Goal: Information Seeking & Learning: Learn about a topic

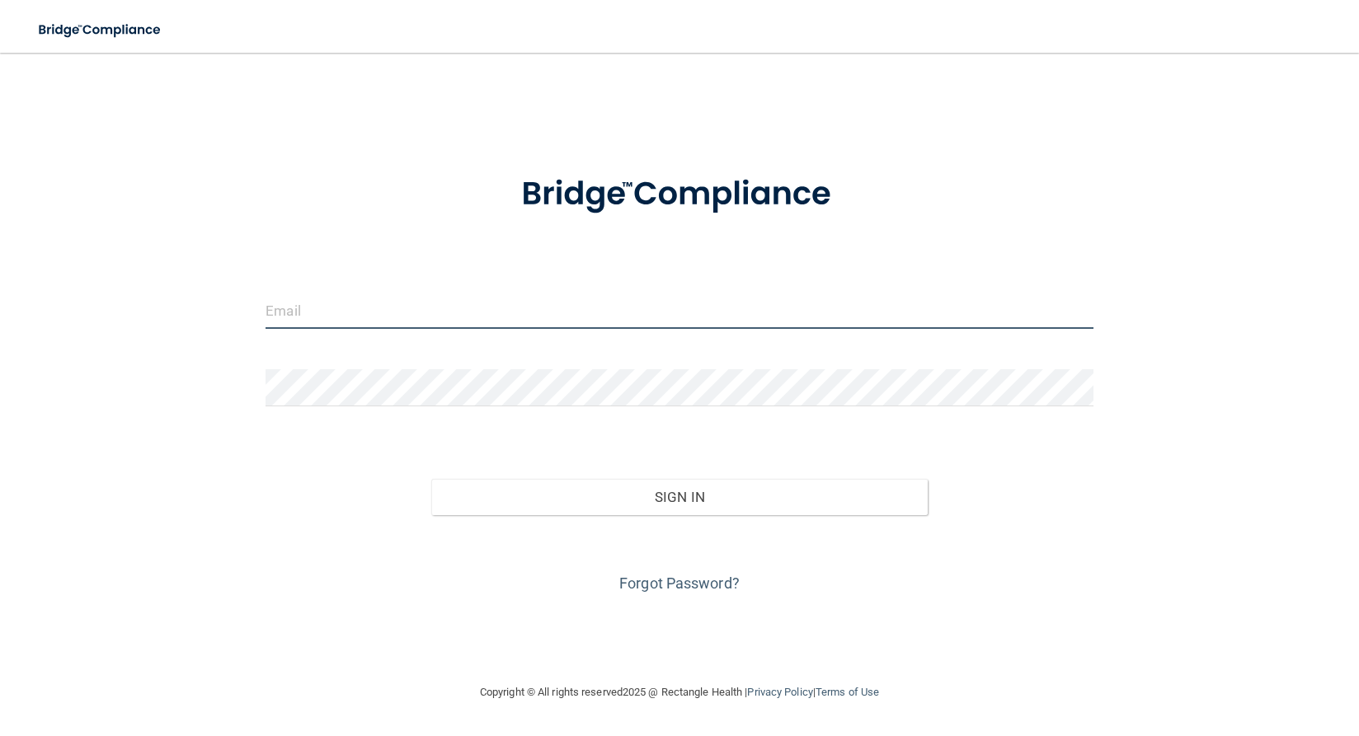
click at [295, 299] on input "email" at bounding box center [679, 310] width 828 height 37
type input "[EMAIL_ADDRESS][DOMAIN_NAME]"
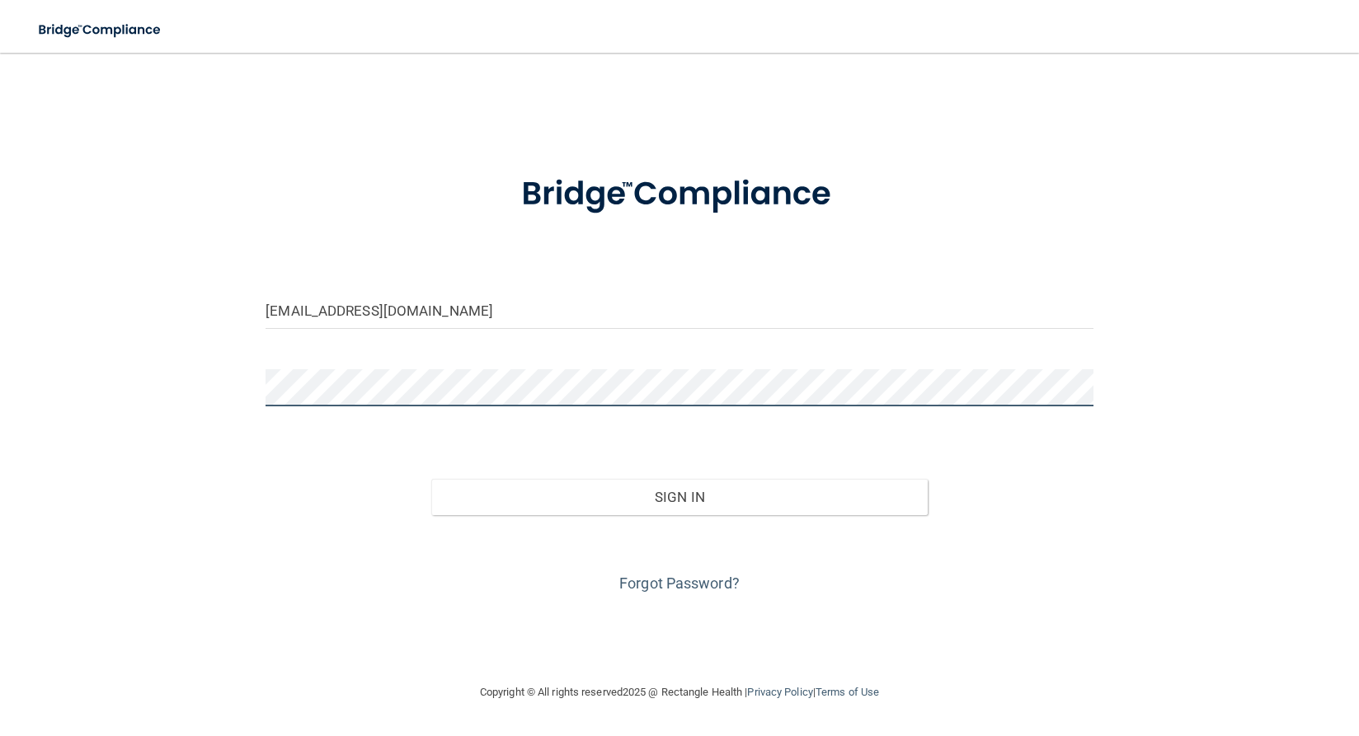
click at [431, 479] on button "Sign In" at bounding box center [679, 497] width 496 height 36
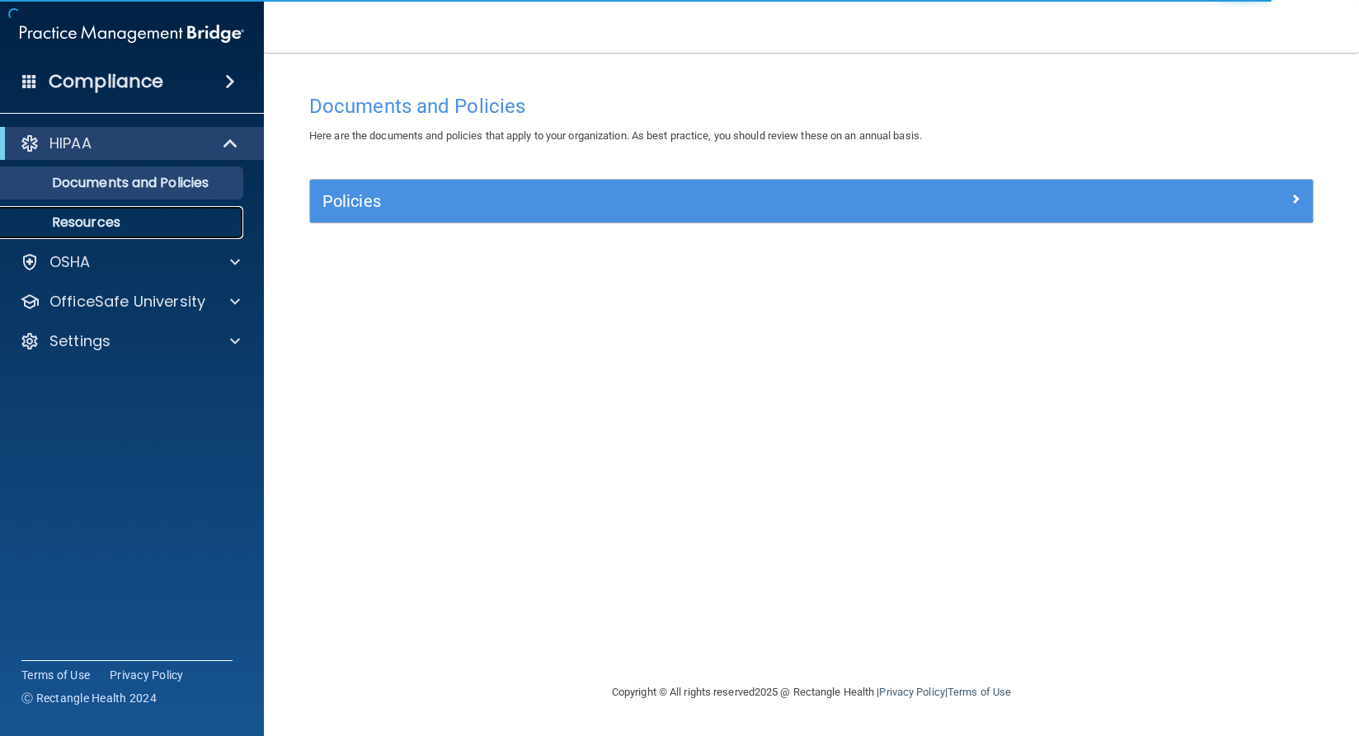
click at [183, 218] on p "Resources" at bounding box center [123, 222] width 225 height 16
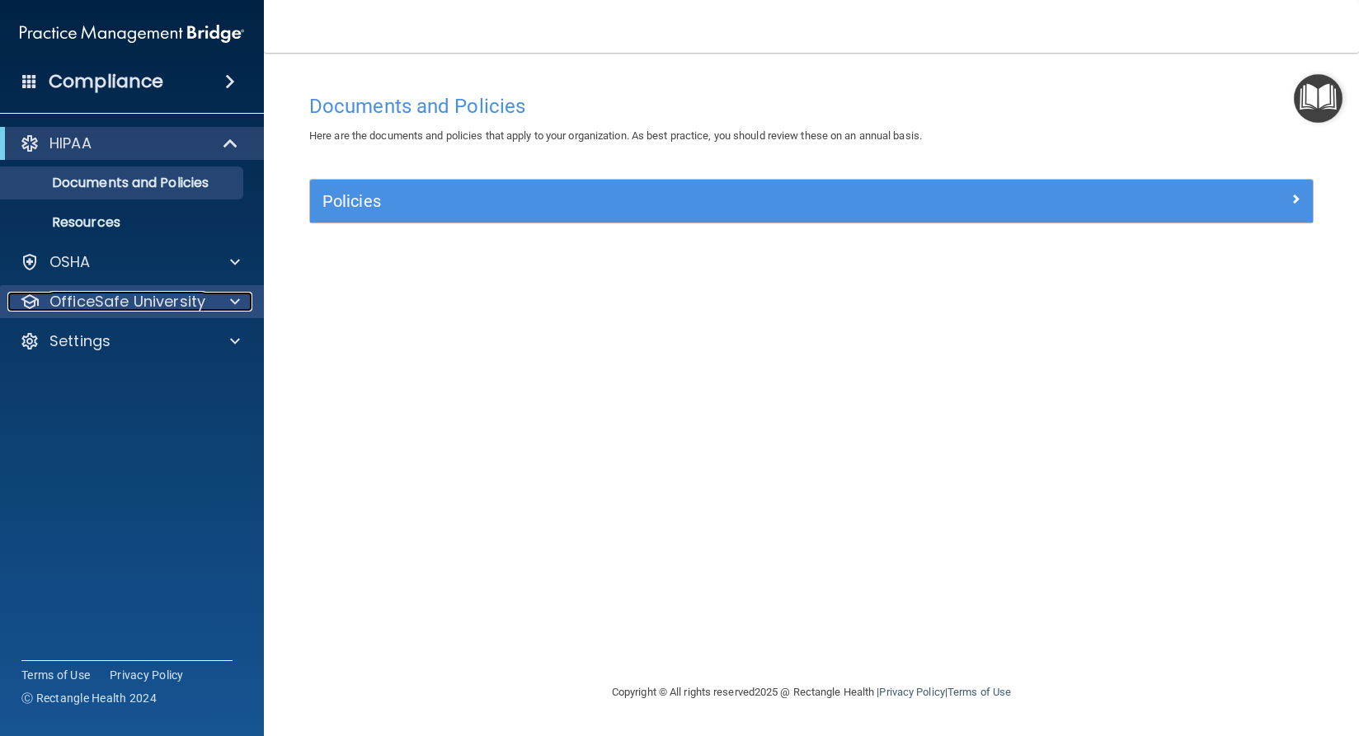
click at [158, 302] on p "OfficeSafe University" at bounding box center [127, 302] width 156 height 20
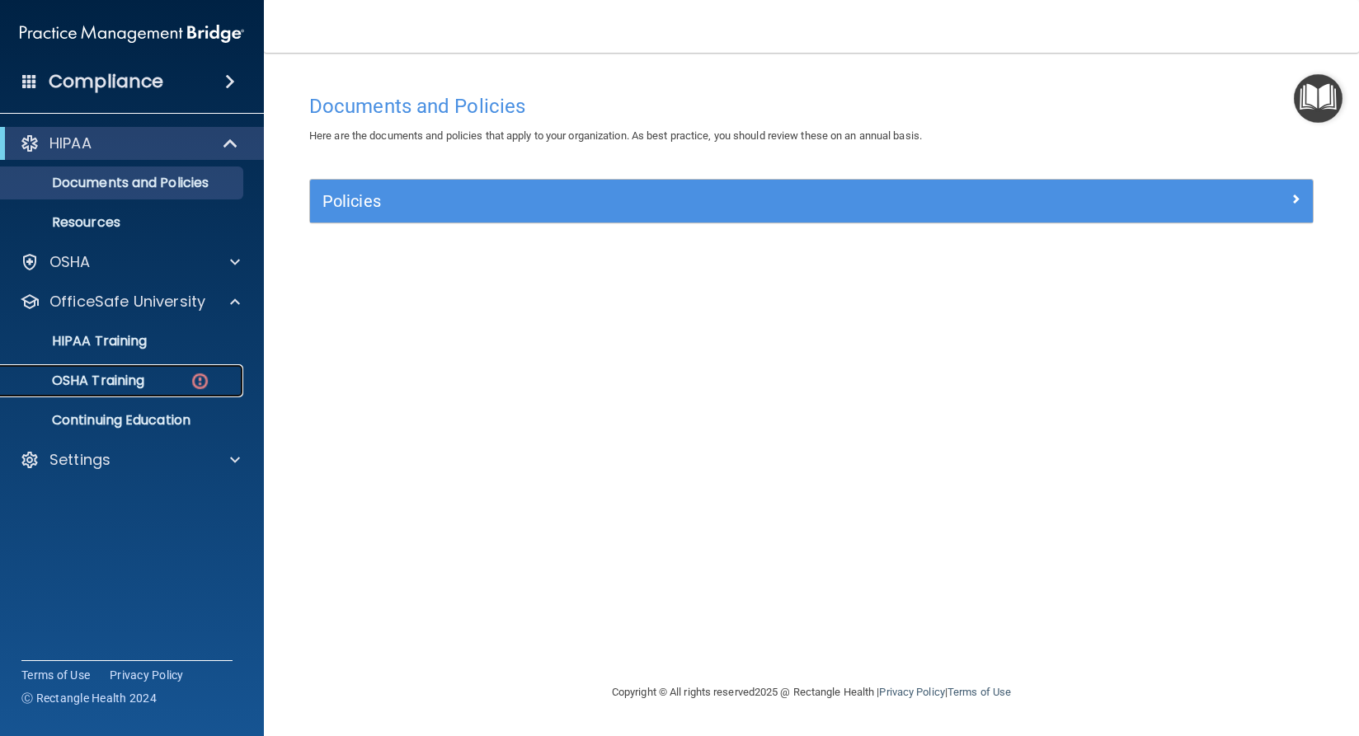
click at [157, 378] on div "OSHA Training" at bounding box center [123, 381] width 225 height 16
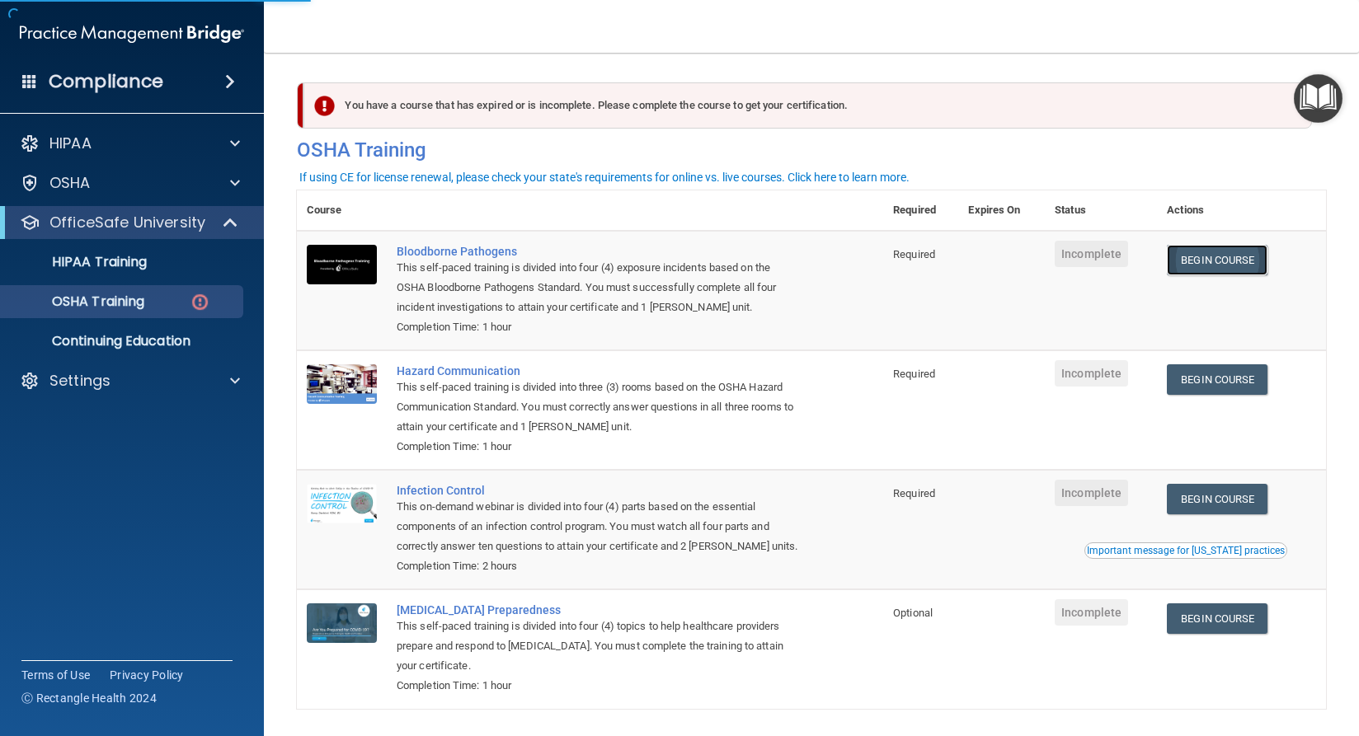
click at [1206, 257] on link "Begin Course" at bounding box center [1216, 260] width 101 height 31
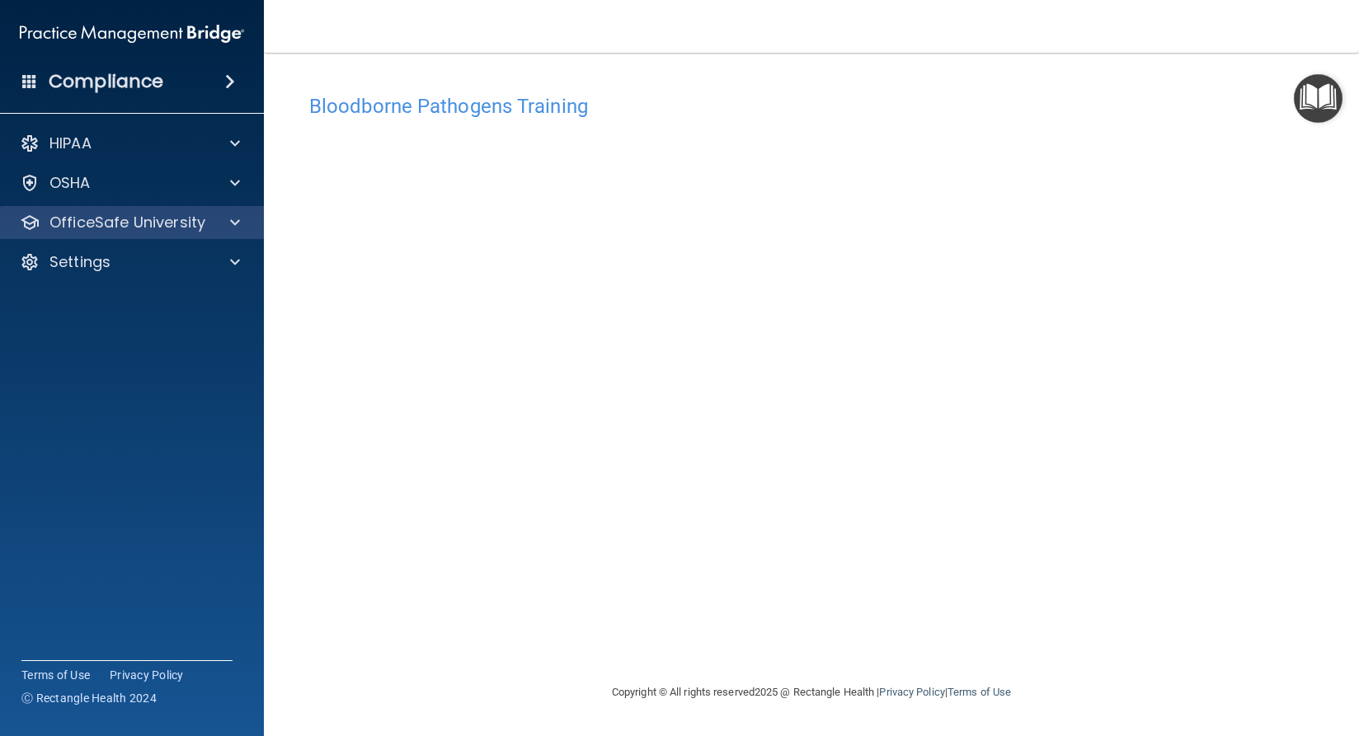
click at [69, 234] on div "OfficeSafe University" at bounding box center [132, 222] width 265 height 33
click at [154, 218] on p "OfficeSafe University" at bounding box center [127, 223] width 156 height 20
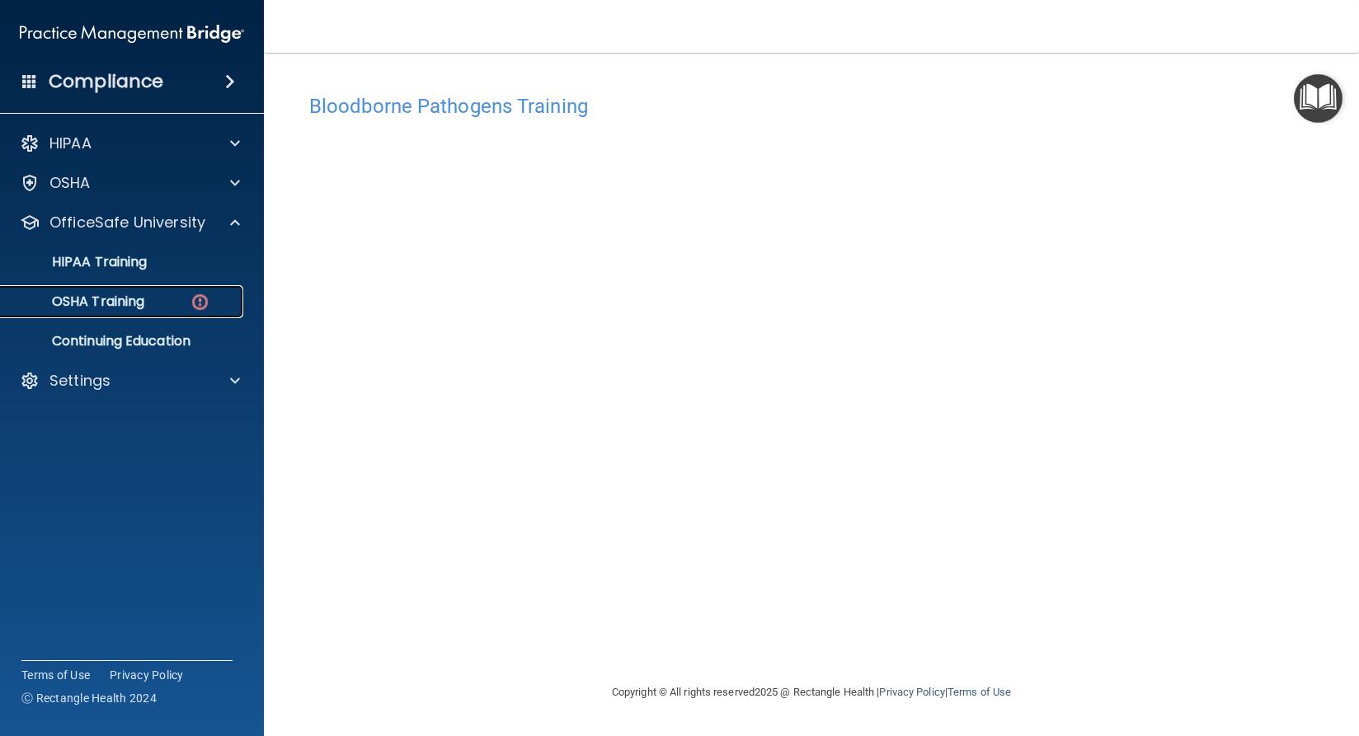
click at [153, 292] on link "OSHA Training" at bounding box center [114, 301] width 260 height 33
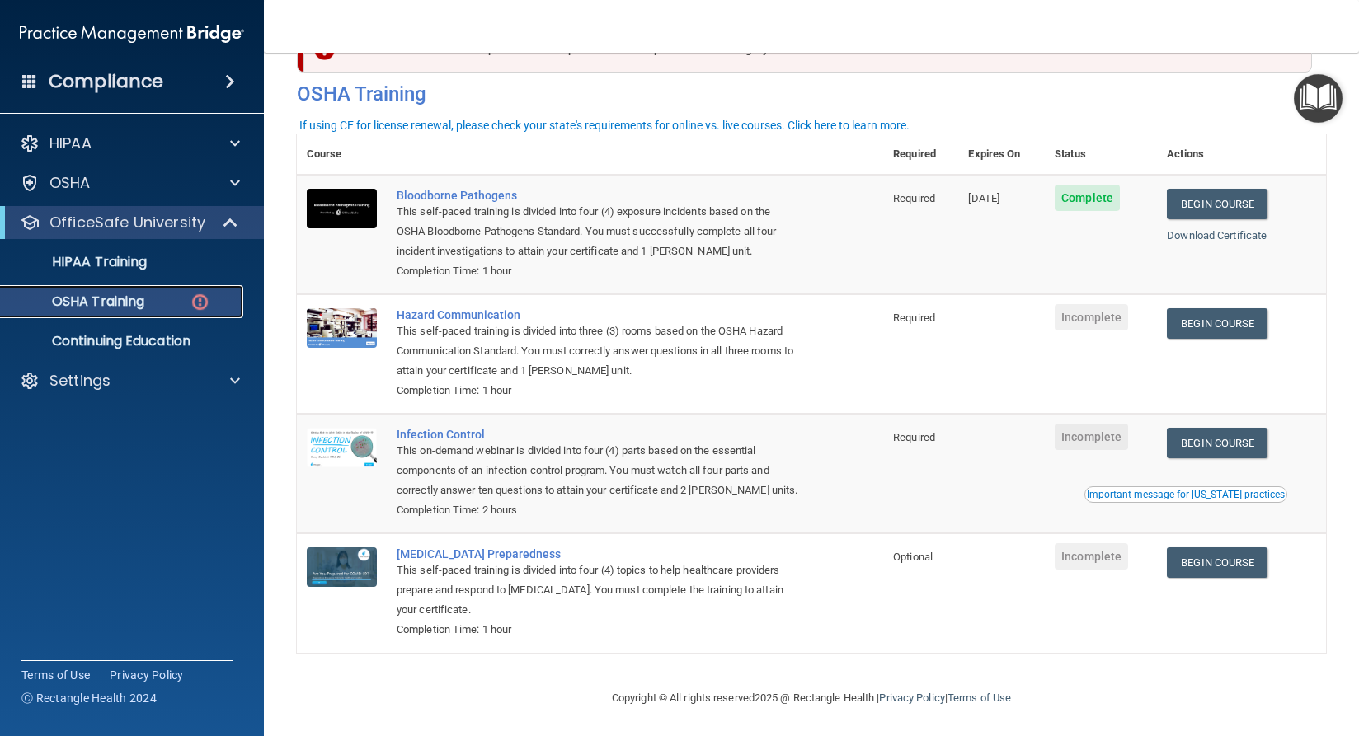
scroll to position [58, 0]
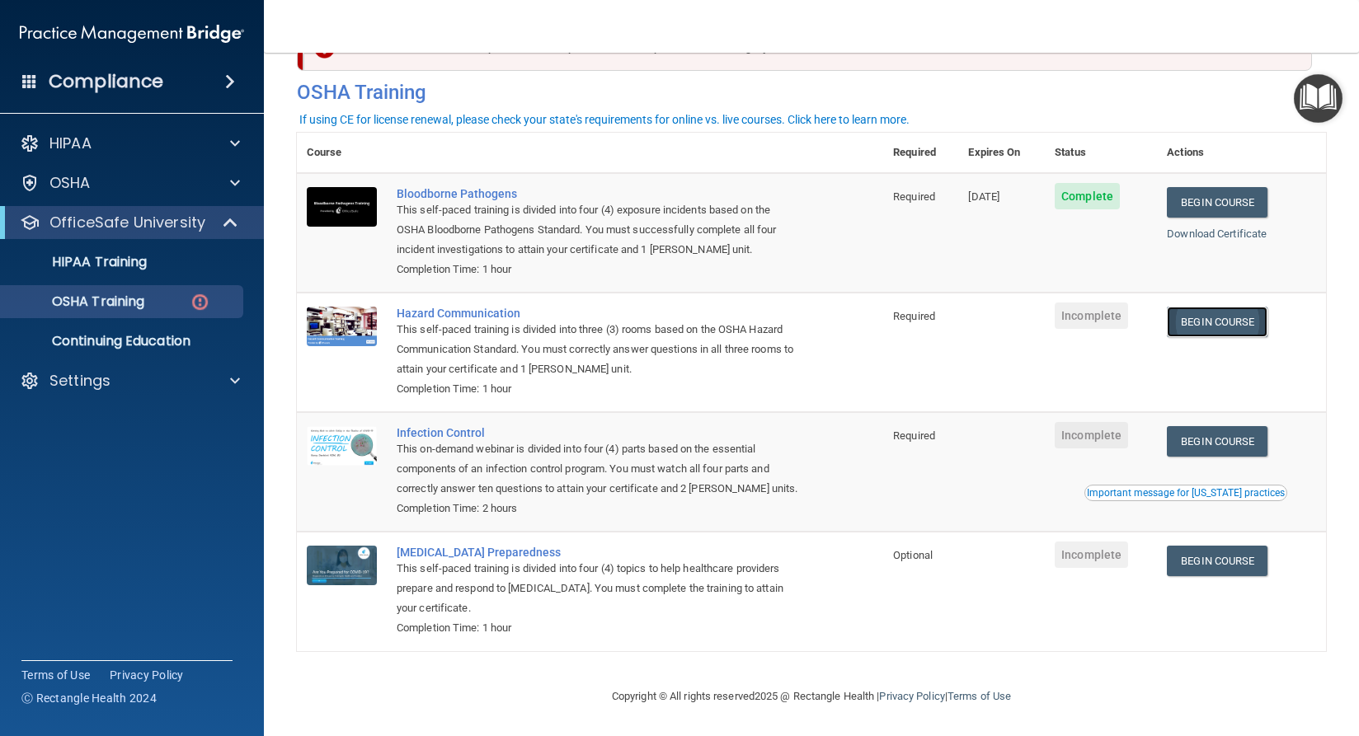
click at [1185, 321] on link "Begin Course" at bounding box center [1216, 322] width 101 height 31
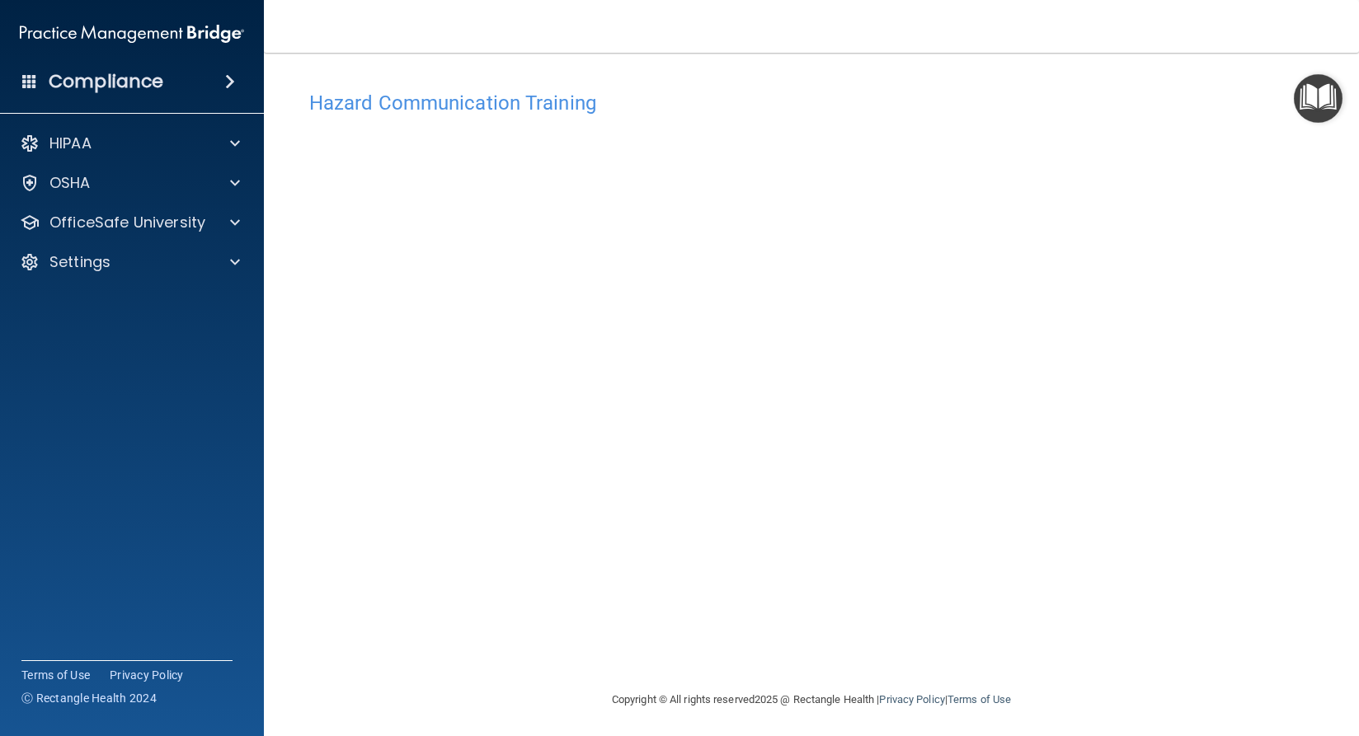
scroll to position [7, 0]
click at [1086, 672] on div "Copyright © All rights reserved 2025 @ Rectangle Health | Privacy Policy | Term…" at bounding box center [811, 696] width 602 height 53
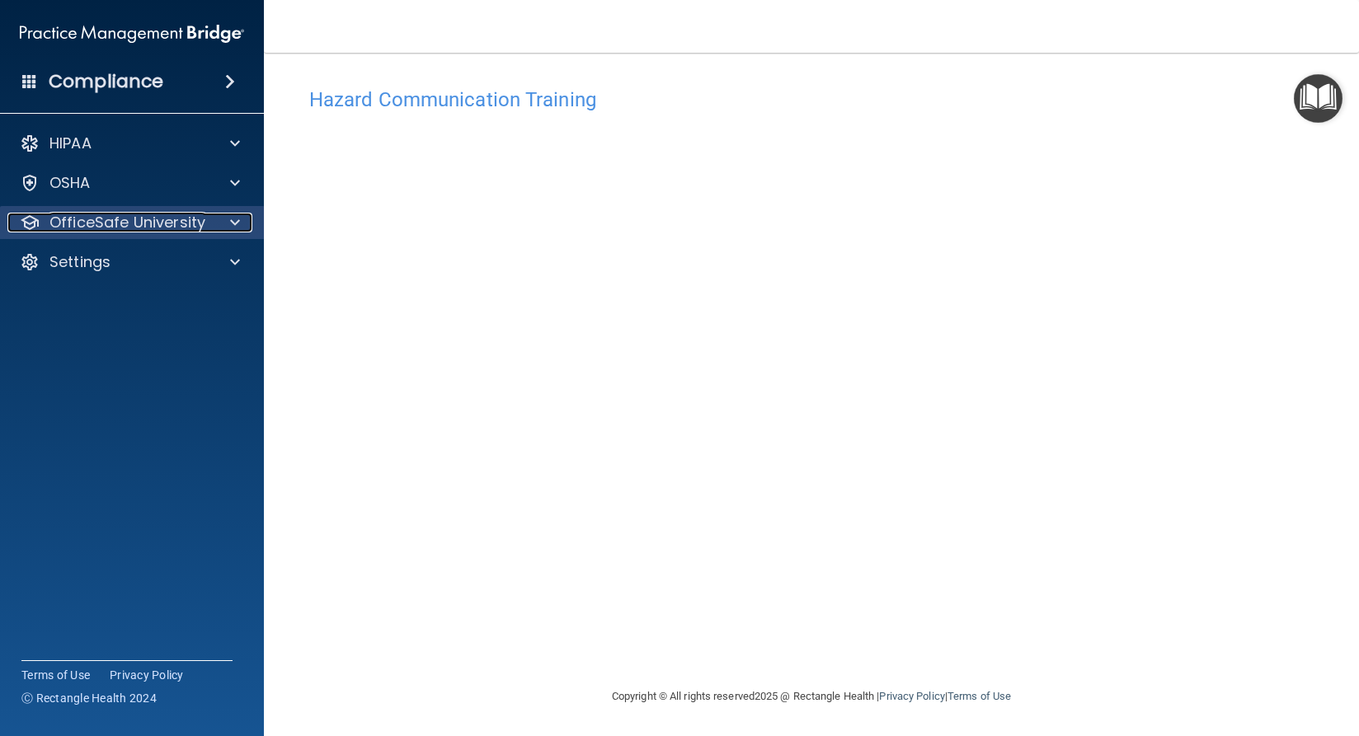
click at [107, 218] on p "OfficeSafe University" at bounding box center [127, 223] width 156 height 20
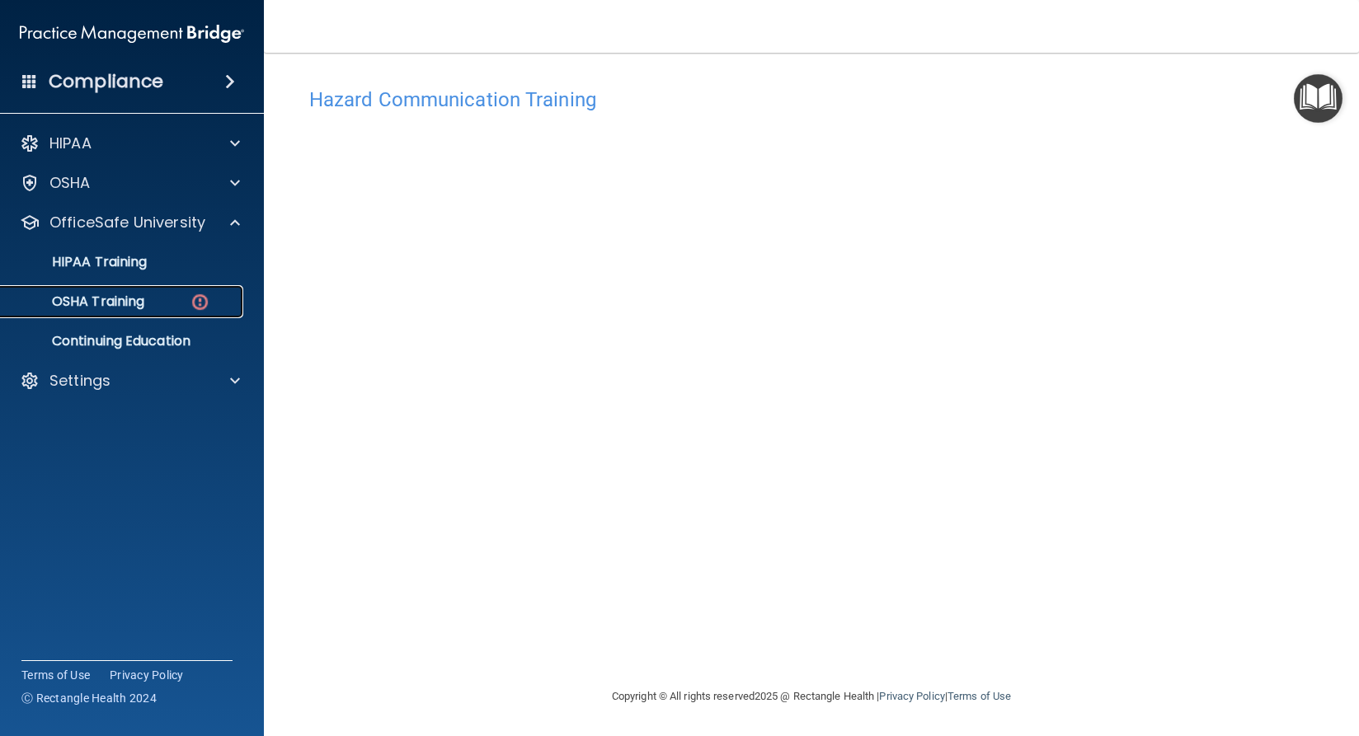
click at [143, 307] on p "OSHA Training" at bounding box center [78, 301] width 134 height 16
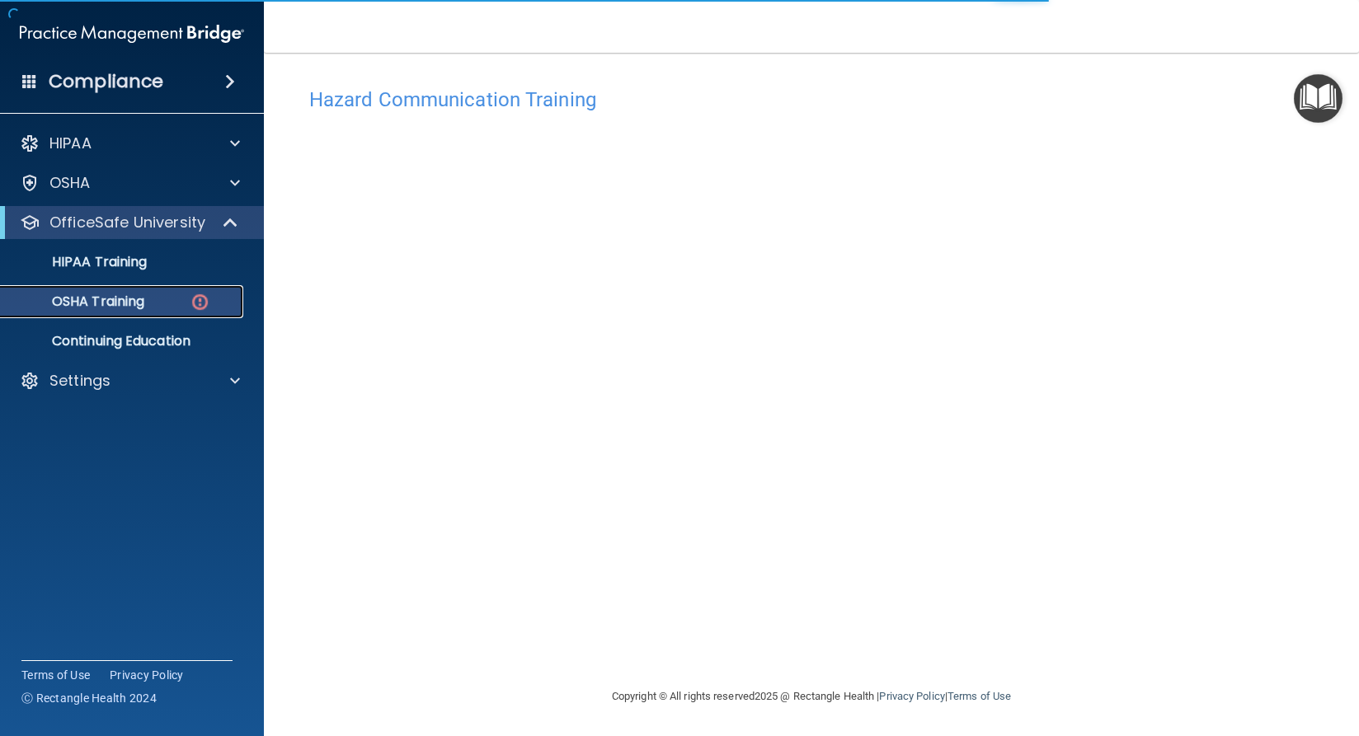
scroll to position [58, 0]
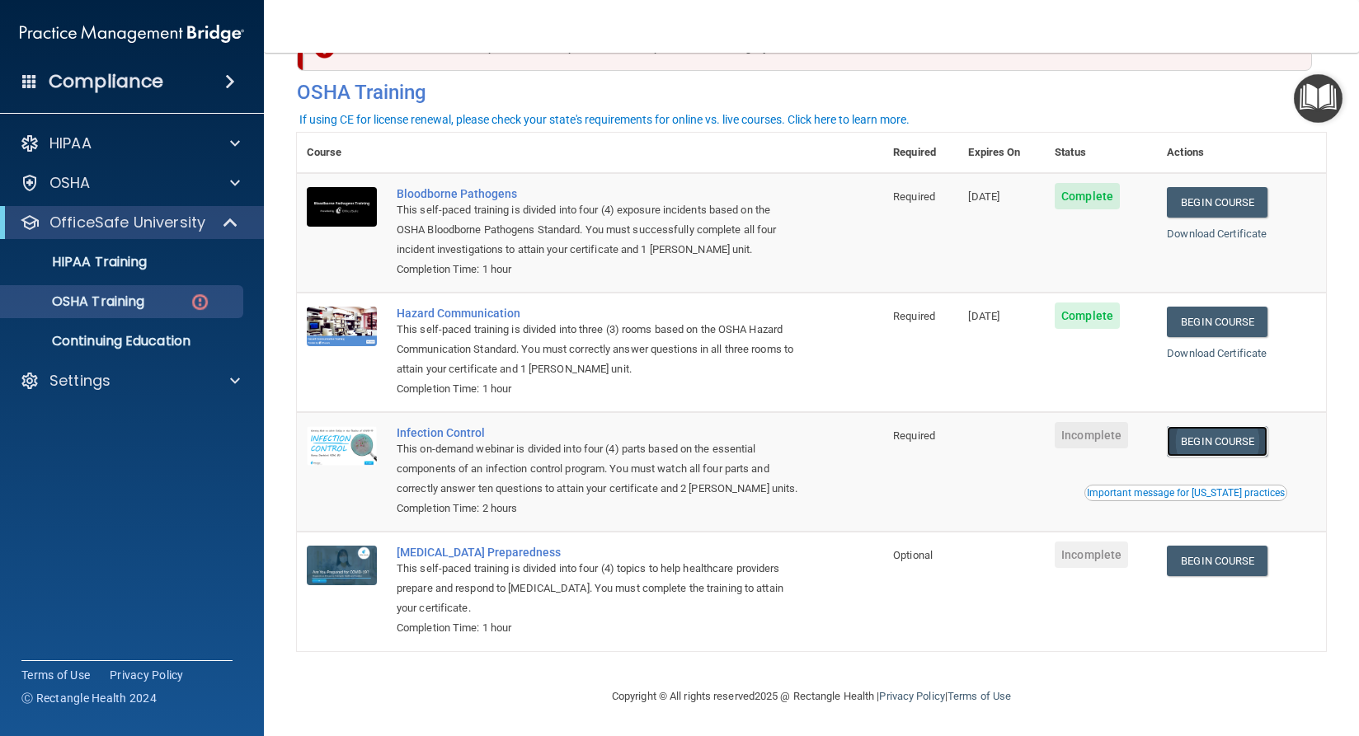
click at [1208, 429] on link "Begin Course" at bounding box center [1216, 441] width 101 height 31
click at [147, 303] on div "OSHA Training" at bounding box center [123, 301] width 225 height 16
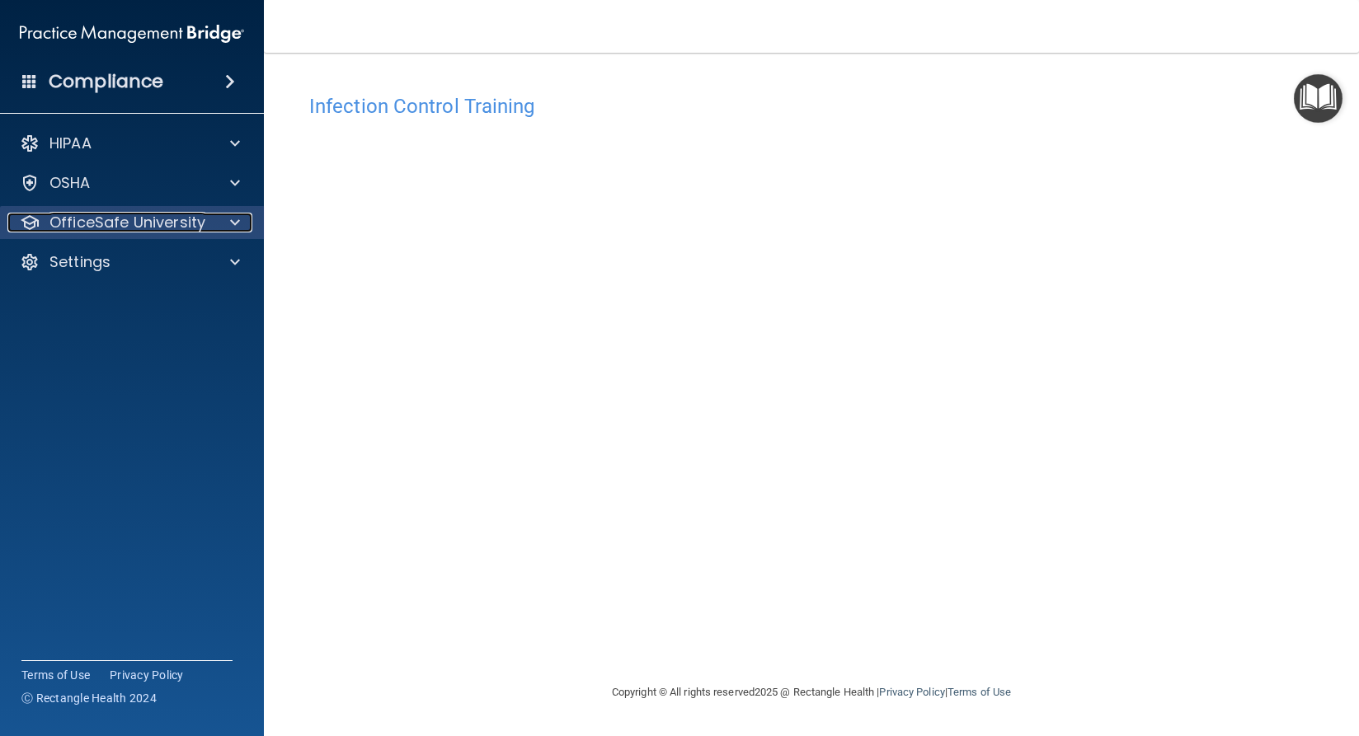
click at [134, 230] on p "OfficeSafe University" at bounding box center [127, 223] width 156 height 20
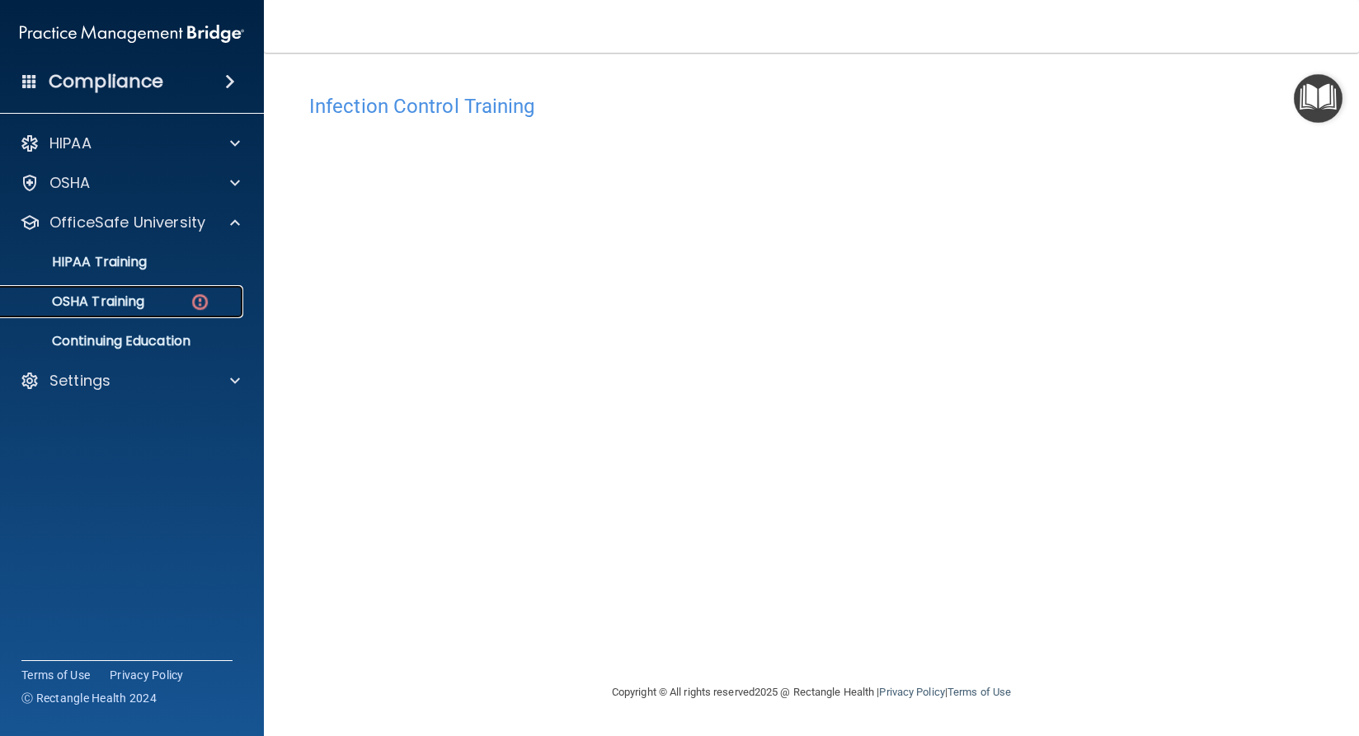
click at [127, 293] on p "OSHA Training" at bounding box center [78, 301] width 134 height 16
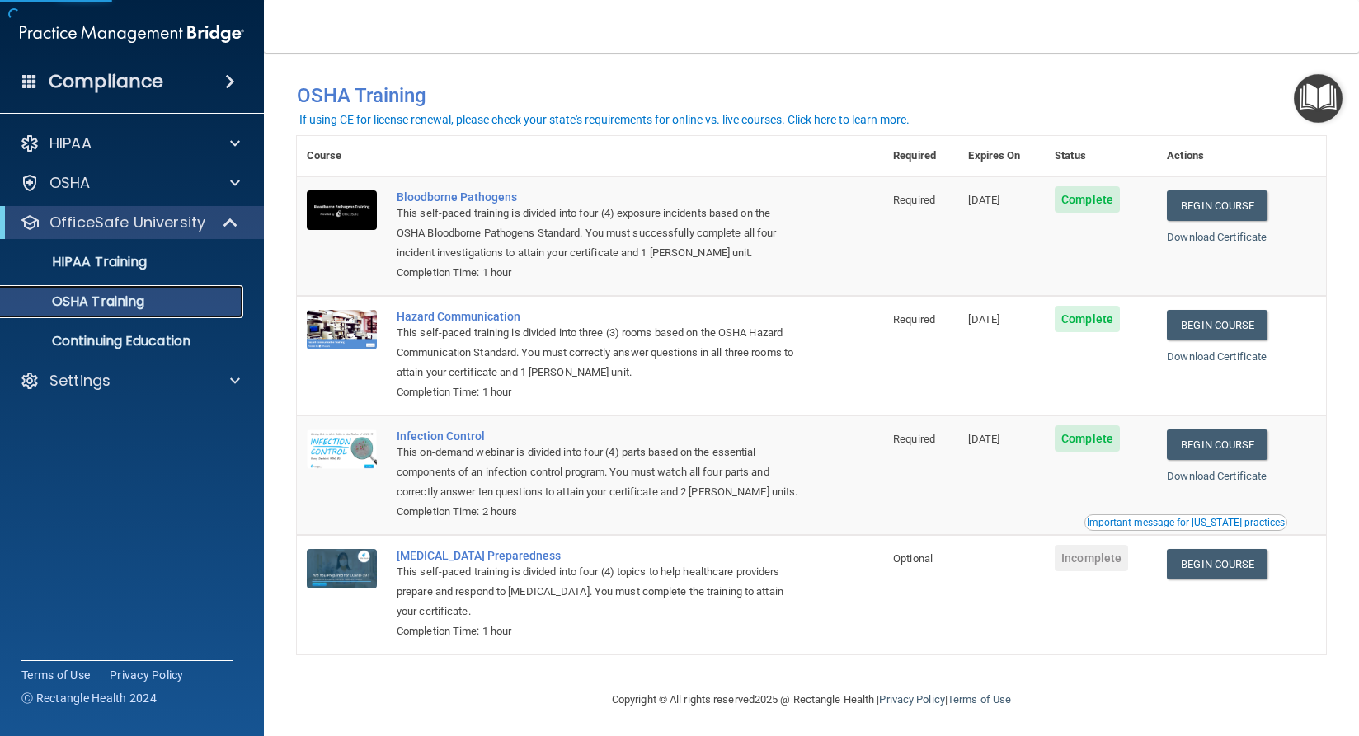
scroll to position [12, 0]
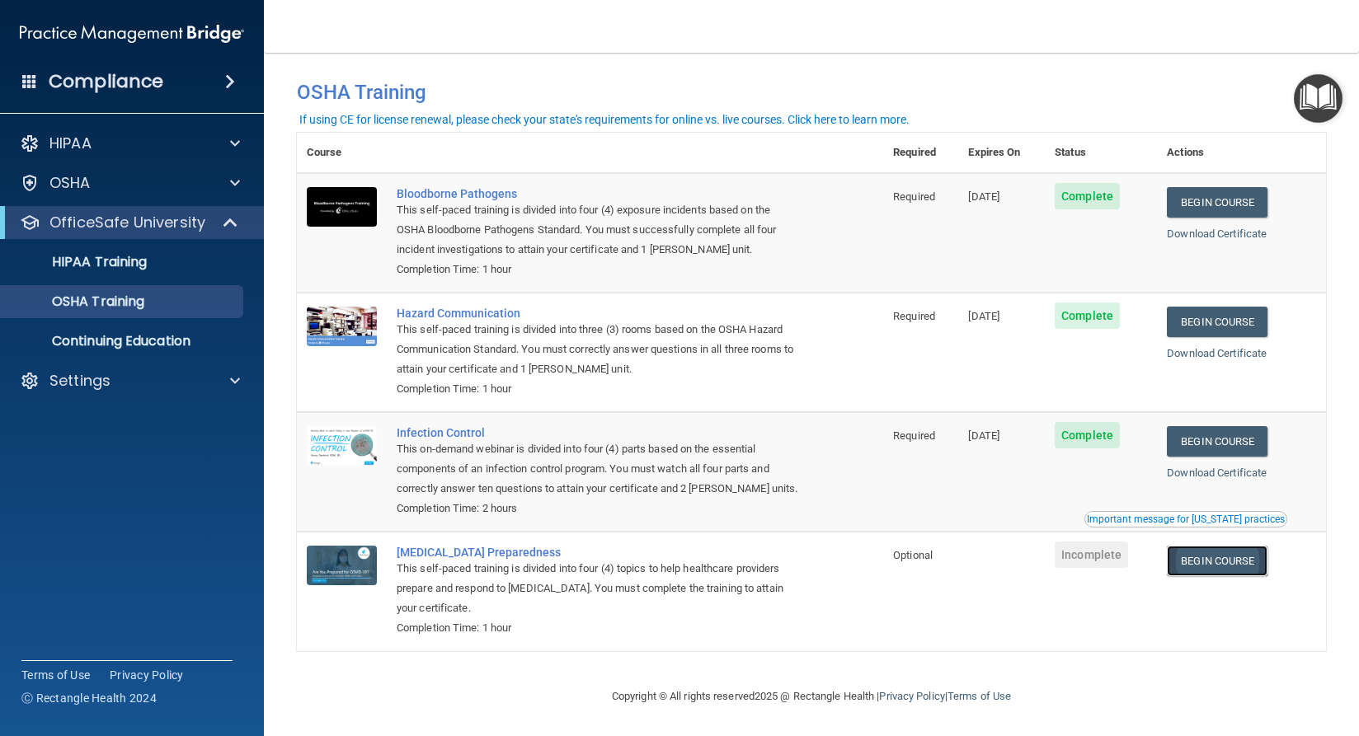
click at [1220, 555] on link "Begin Course" at bounding box center [1216, 561] width 101 height 31
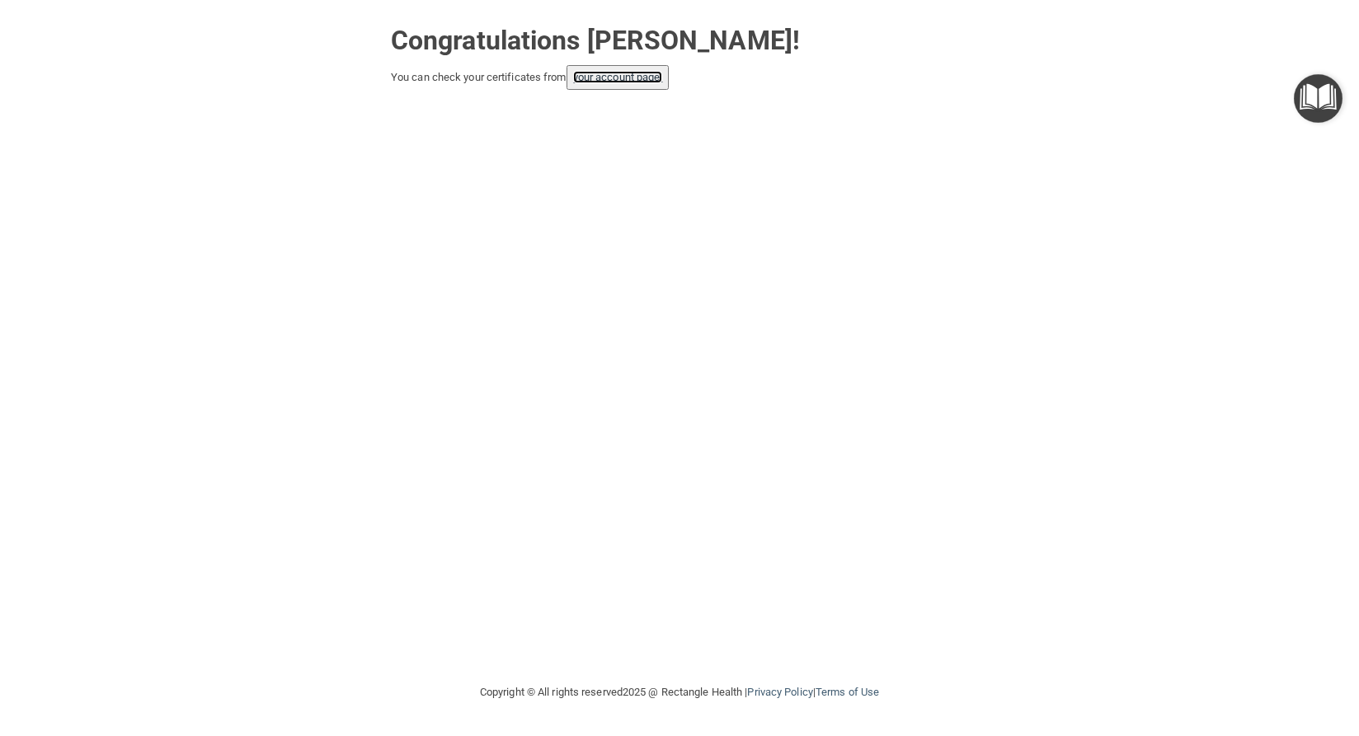
click at [609, 73] on link "your account page!" at bounding box center [618, 77] width 90 height 12
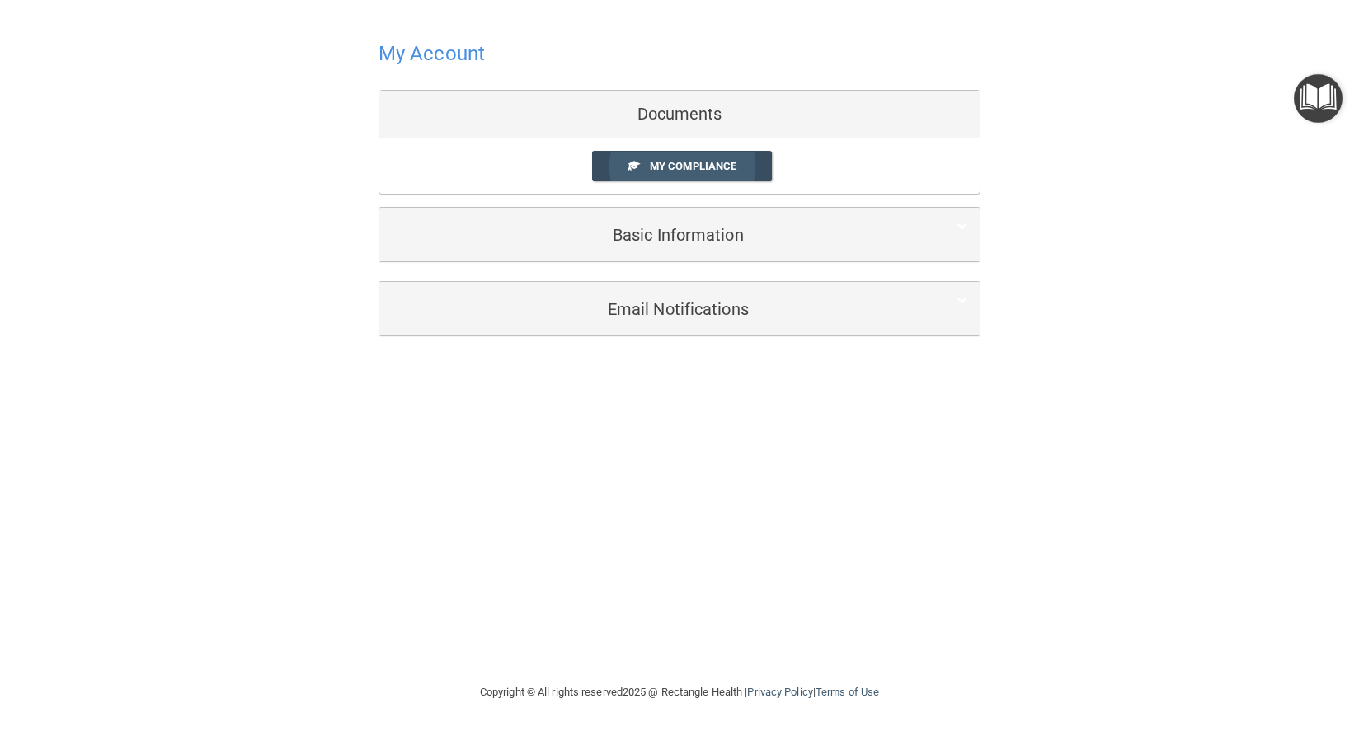
click at [660, 156] on link "My Compliance" at bounding box center [682, 166] width 181 height 31
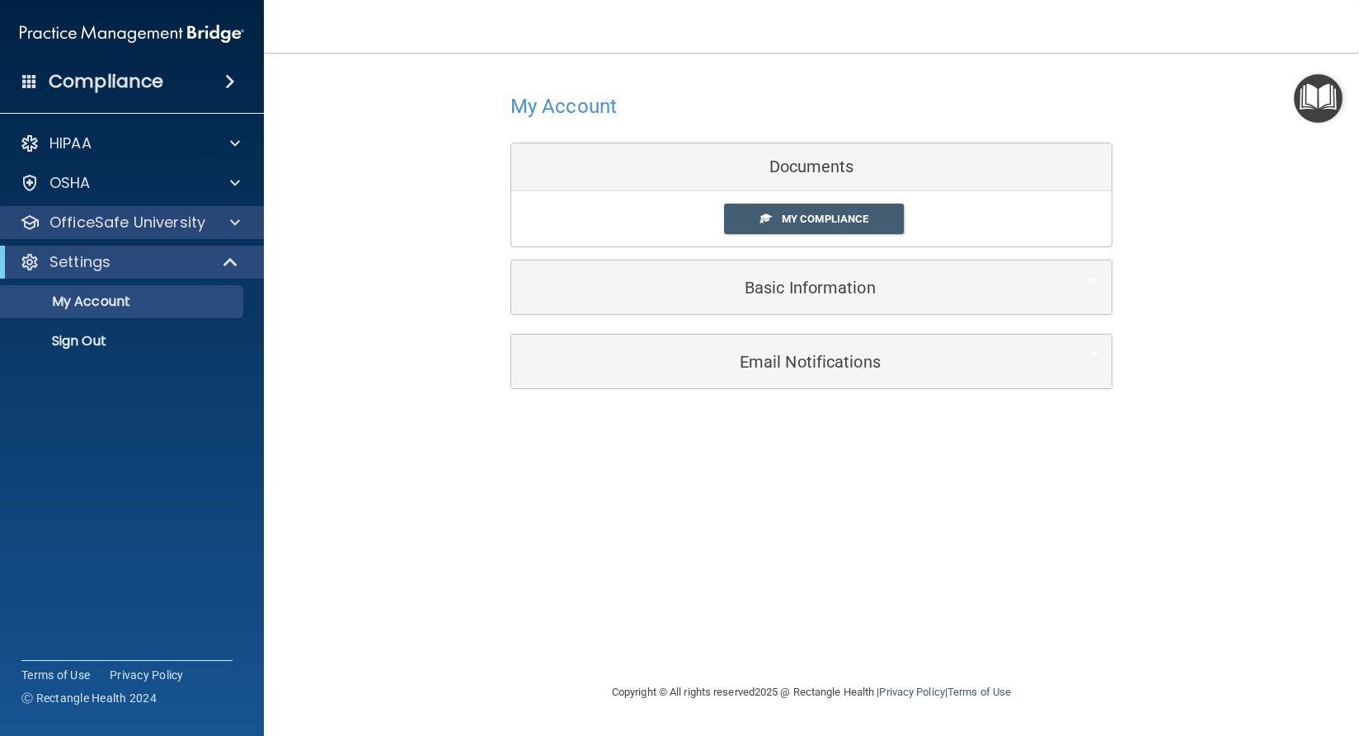
click at [88, 233] on div "OfficeSafe University" at bounding box center [132, 222] width 265 height 33
click at [118, 210] on div "OfficeSafe University" at bounding box center [132, 222] width 265 height 33
click at [245, 215] on div at bounding box center [232, 223] width 41 height 20
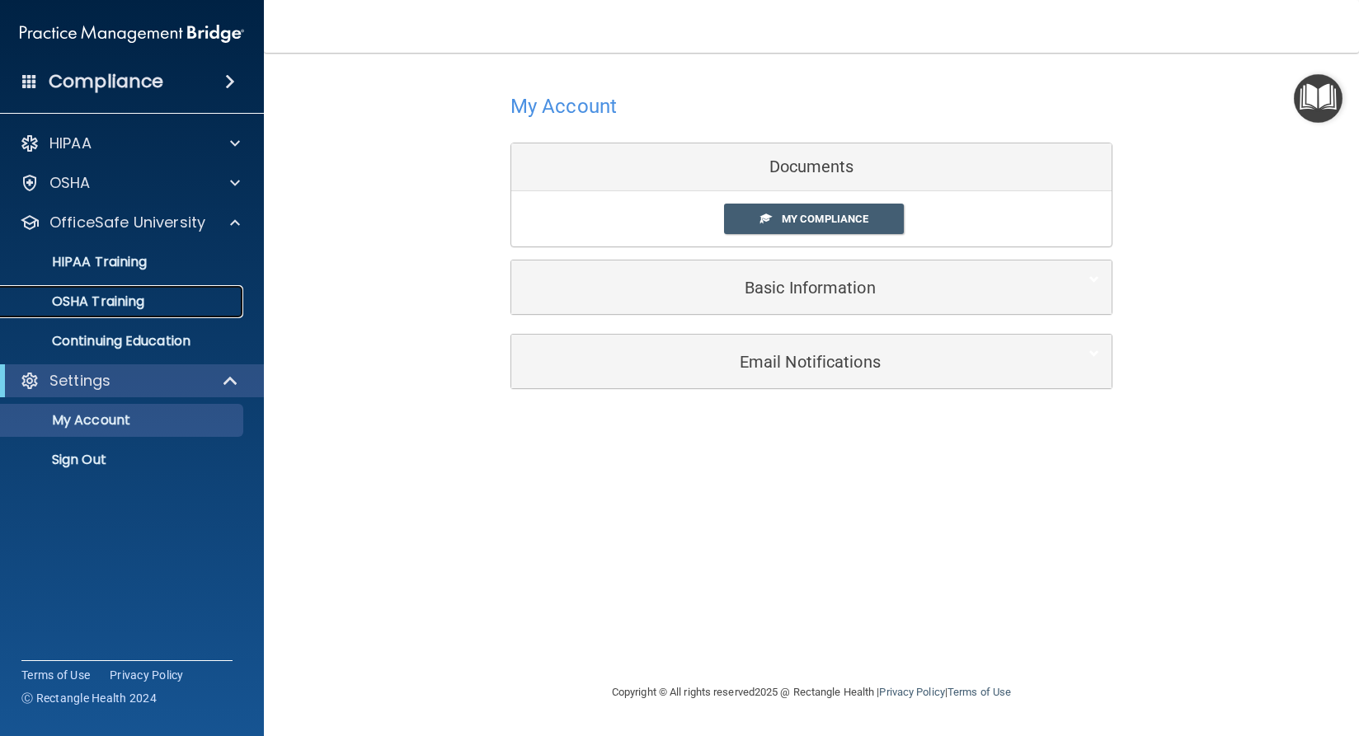
click at [111, 293] on p "OSHA Training" at bounding box center [78, 301] width 134 height 16
